Goal: Register for event/course

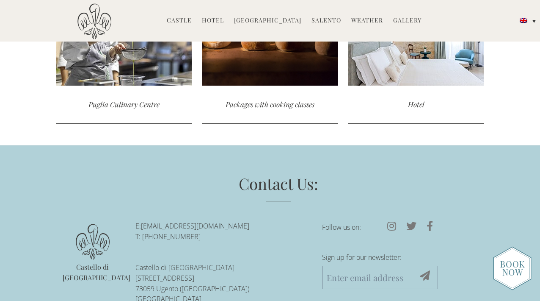
scroll to position [1755, 0]
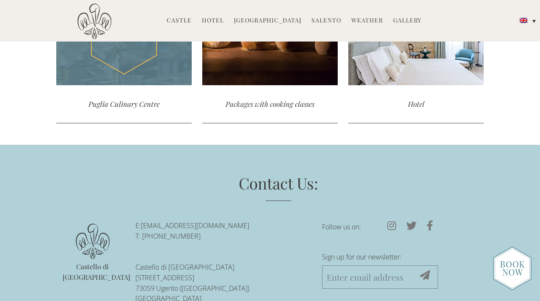
click at [132, 56] on div "read more" at bounding box center [123, 36] width 135 height 97
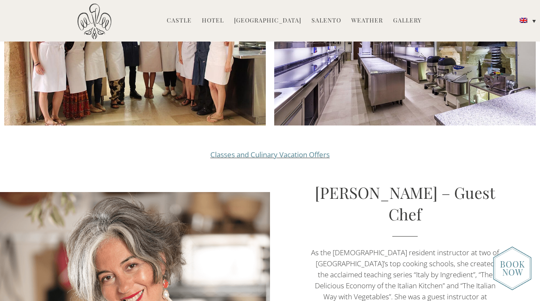
scroll to position [947, 0]
click at [513, 268] on img at bounding box center [512, 268] width 39 height 44
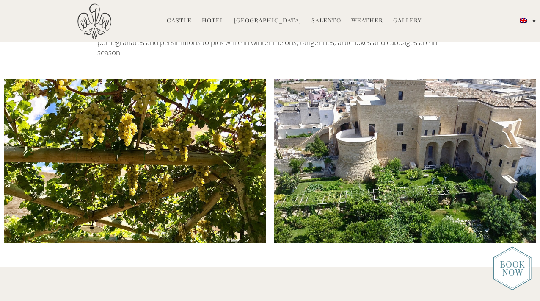
scroll to position [1402, 0]
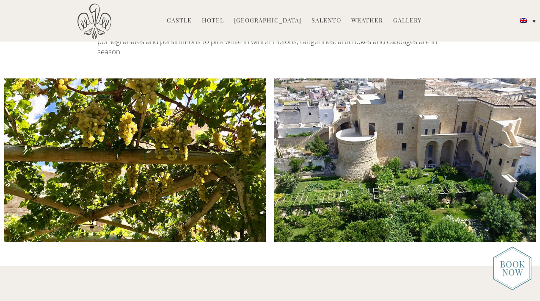
click at [273, 21] on link "[GEOGRAPHIC_DATA]" at bounding box center [267, 21] width 67 height 10
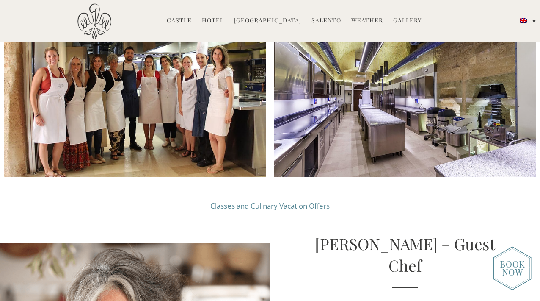
scroll to position [904, 0]
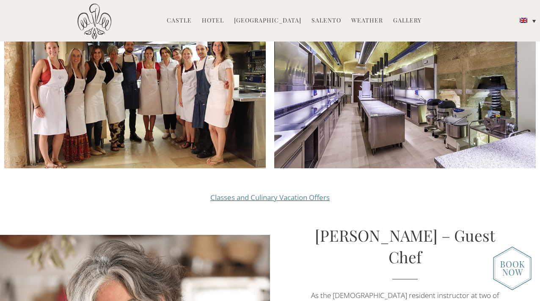
click at [239, 192] on link "Classes and Culinary Vacation Offers" at bounding box center [269, 197] width 119 height 10
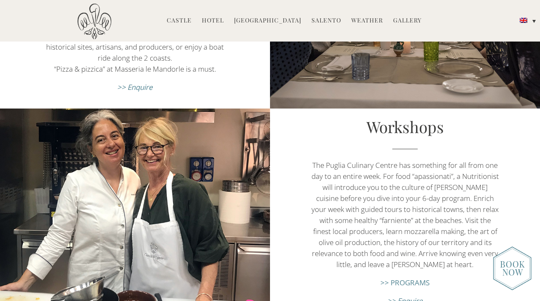
scroll to position [954, 0]
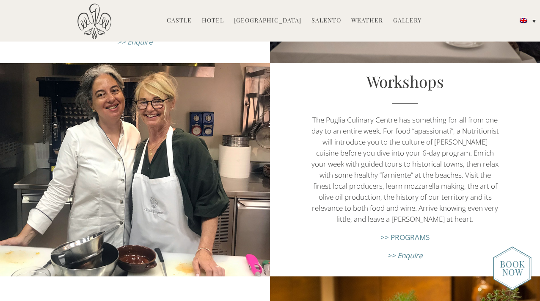
click at [409, 237] on link ">> PROGRAMS" at bounding box center [405, 237] width 49 height 10
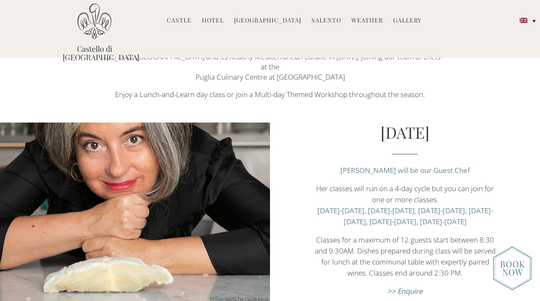
scroll to position [284, 0]
click at [404, 286] on em ">> Enquire" at bounding box center [405, 291] width 36 height 10
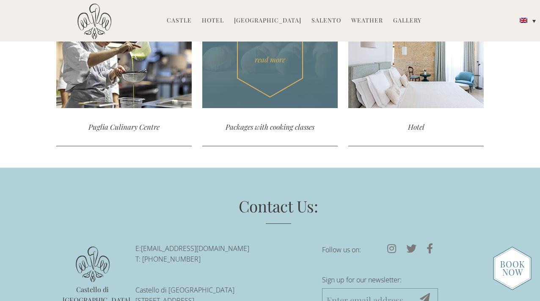
scroll to position [1733, 0]
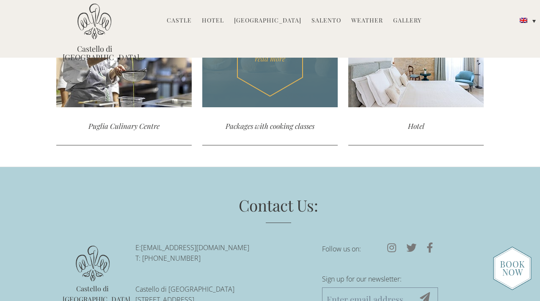
click at [268, 64] on div "read more" at bounding box center [269, 58] width 135 height 97
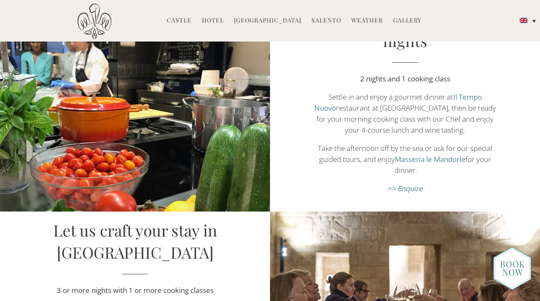
scroll to position [609, 0]
